Goal: Task Accomplishment & Management: Complete application form

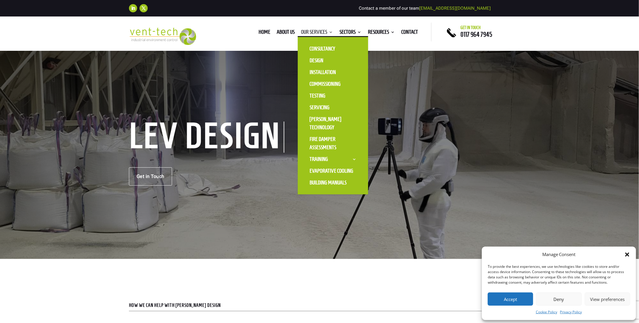
click at [309, 32] on link "Our Services" at bounding box center [317, 33] width 32 height 6
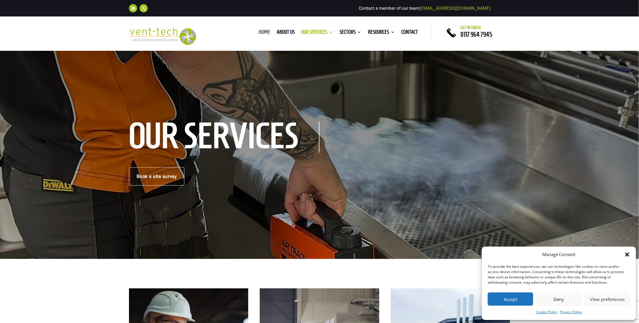
click at [260, 30] on link "Home" at bounding box center [265, 33] width 12 height 6
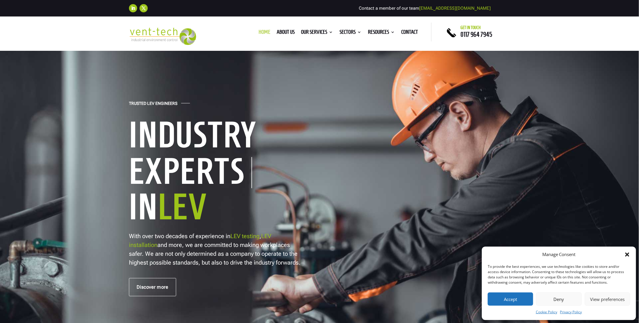
click at [259, 33] on link "Home" at bounding box center [265, 33] width 12 height 6
click at [279, 30] on link "About us" at bounding box center [286, 33] width 18 height 6
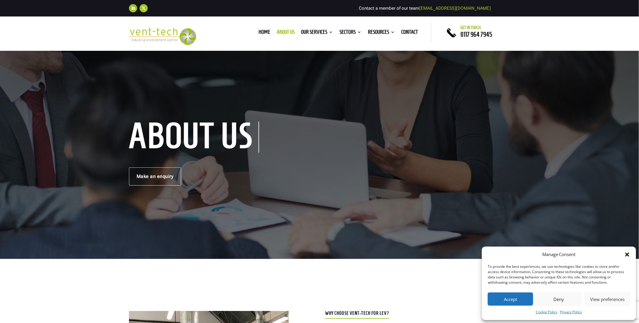
drag, startPoint x: 517, startPoint y: 300, endPoint x: 425, endPoint y: 271, distance: 96.2
click at [512, 296] on button "Accept" at bounding box center [510, 298] width 45 height 13
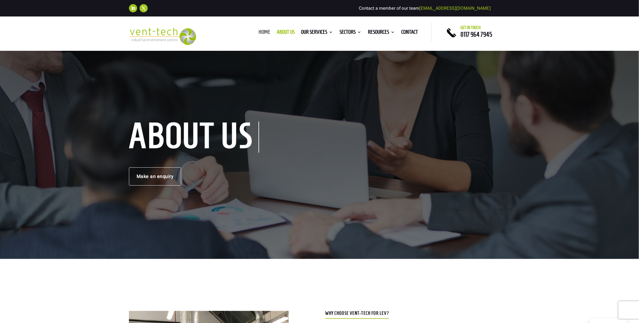
click at [261, 31] on link "Home" at bounding box center [265, 33] width 12 height 6
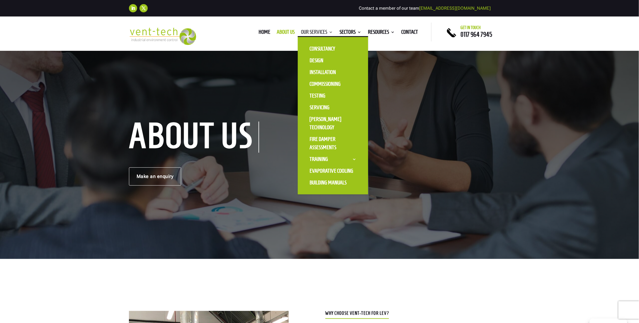
click at [309, 32] on link "Our Services" at bounding box center [317, 33] width 32 height 6
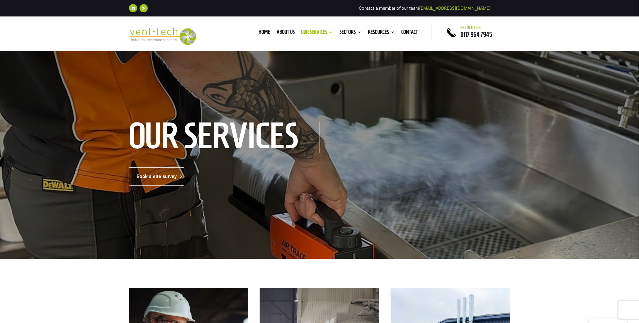
click at [153, 178] on link "Book a site survey" at bounding box center [156, 176] width 55 height 18
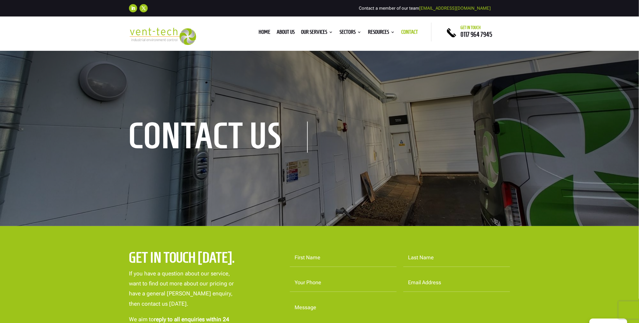
scroll to position [59, 0]
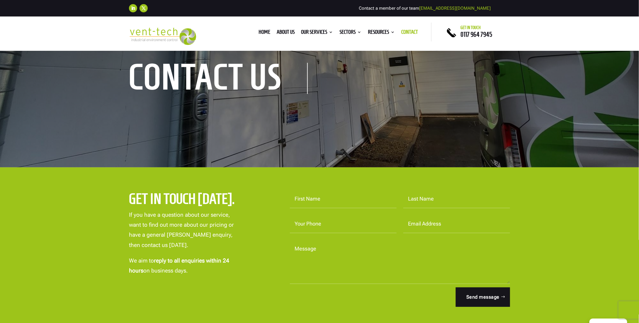
click at [304, 201] on input "First Name" at bounding box center [343, 199] width 107 height 18
type input "Paul"
type input "Murphy"
type input "07936036285"
type input "paul.murphy@getsethire.co.uk"
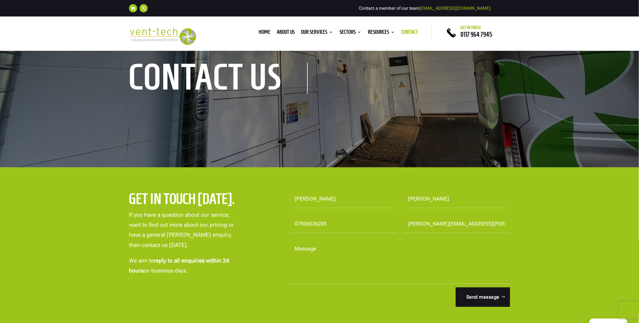
click at [297, 273] on textarea "Message" at bounding box center [400, 262] width 220 height 44
click at [298, 271] on textarea "Message" at bounding box center [400, 262] width 220 height 44
click at [292, 277] on textarea "Message" at bounding box center [400, 262] width 220 height 44
click at [296, 277] on textarea "Message" at bounding box center [400, 262] width 220 height 44
click at [297, 280] on textarea "Message" at bounding box center [400, 262] width 220 height 44
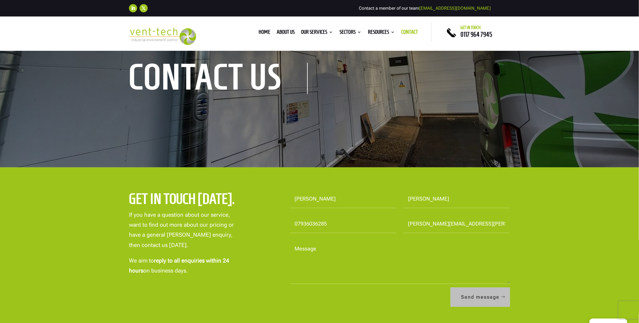
click at [492, 302] on button "Send message" at bounding box center [481, 296] width 60 height 19
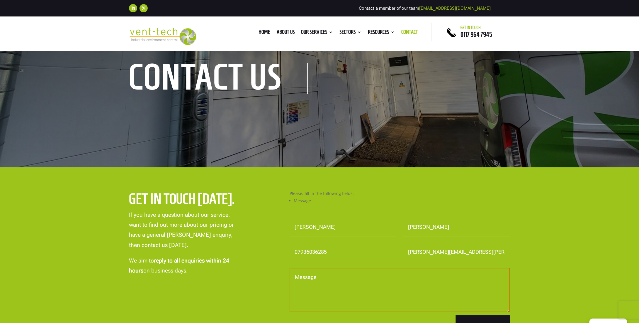
click at [305, 280] on textarea "Message" at bounding box center [400, 290] width 220 height 44
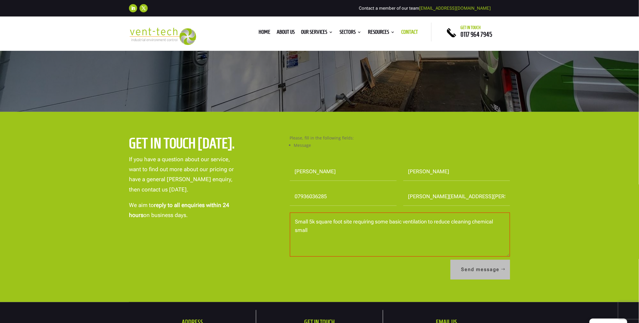
scroll to position [176, 0]
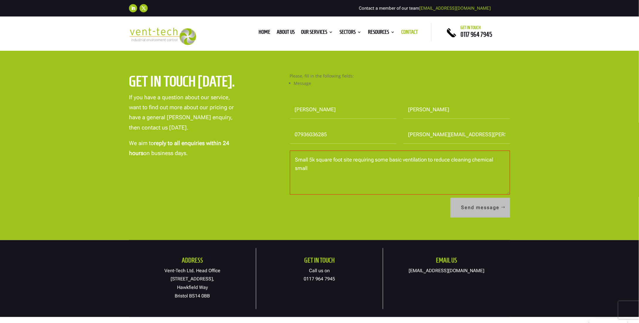
type textarea "Small 5k square foot site requiring some basic ventilation to reduce cleaning c…"
click at [479, 208] on button "Send message" at bounding box center [481, 207] width 60 height 19
